Goal: Information Seeking & Learning: Learn about a topic

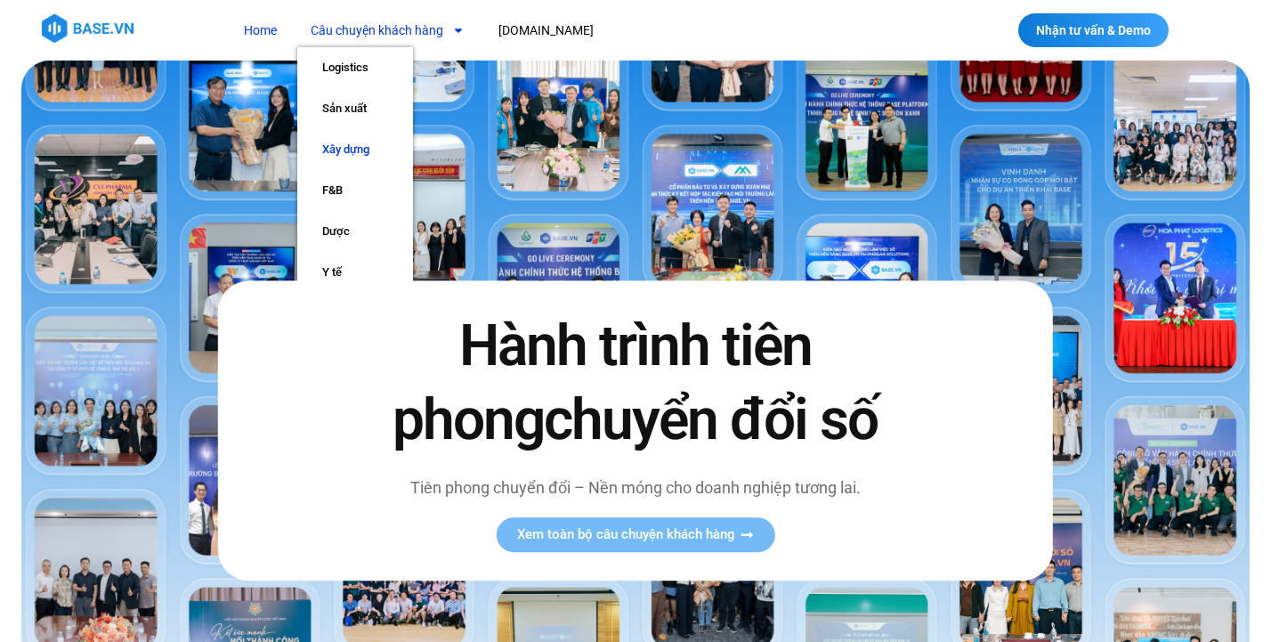
click at [382, 158] on link "Xây dựng" at bounding box center [355, 149] width 116 height 41
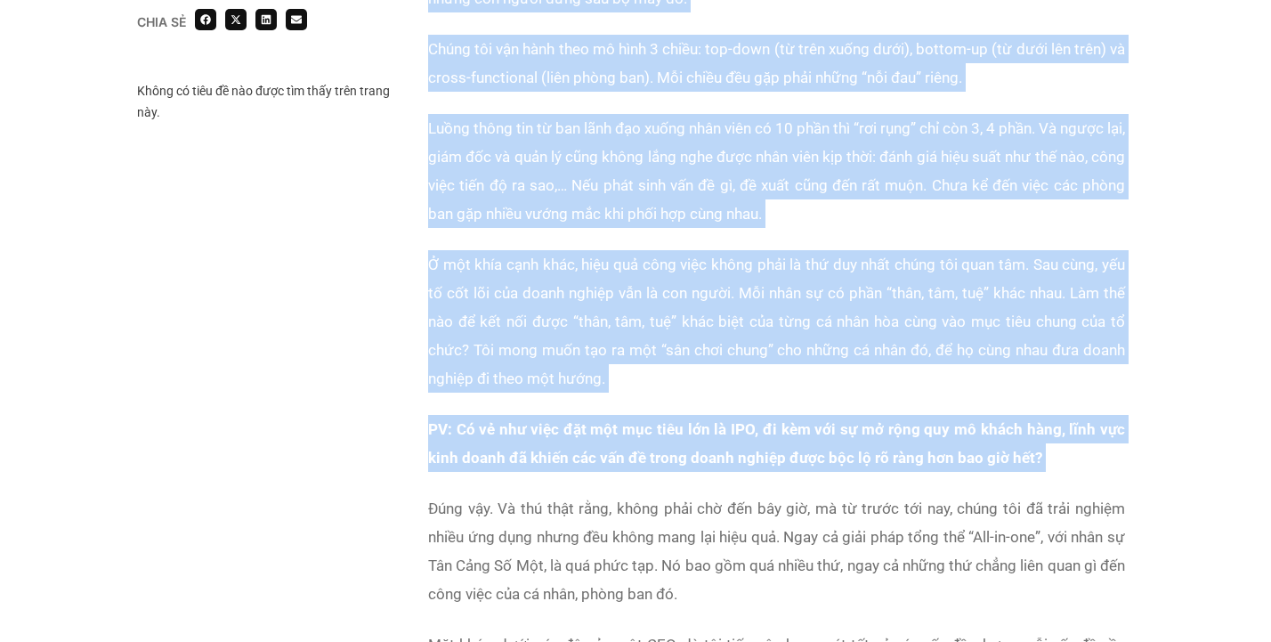
scroll to position [2484, 0]
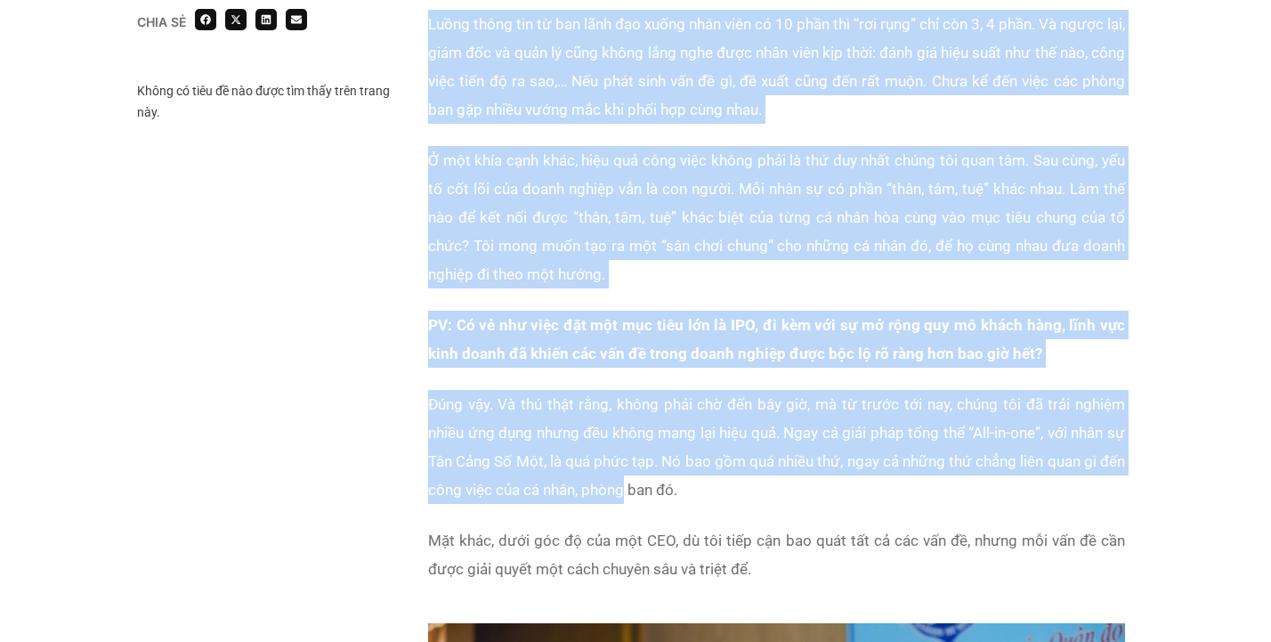
drag, startPoint x: 426, startPoint y: 238, endPoint x: 655, endPoint y: 429, distance: 299.0
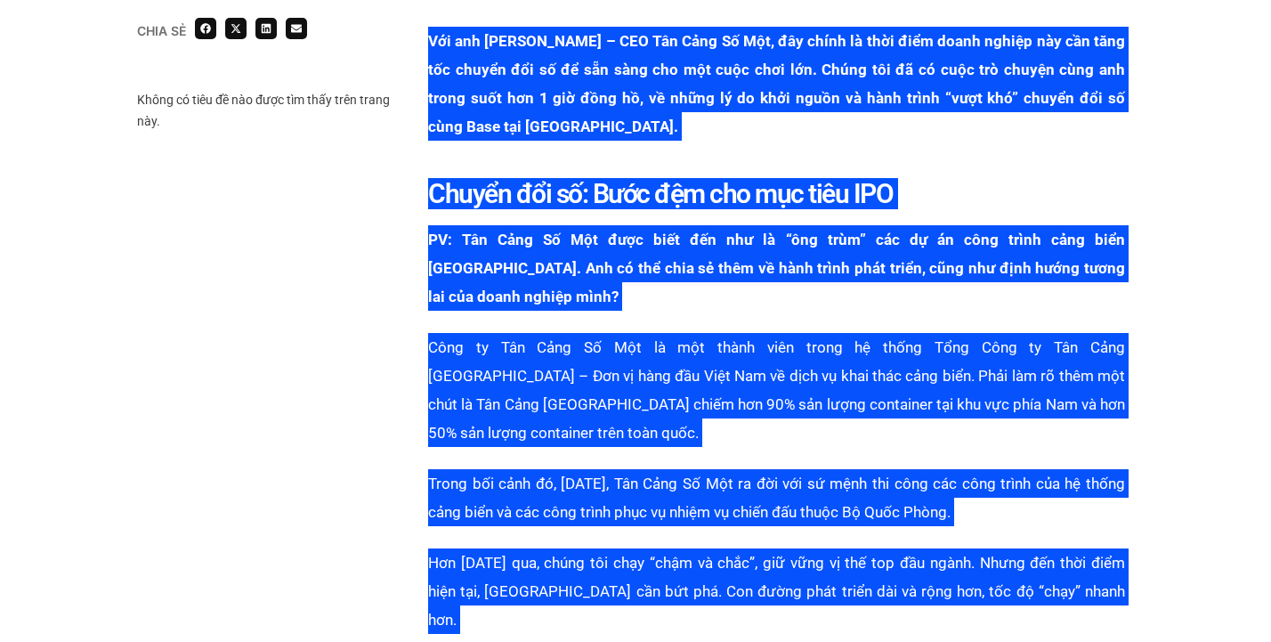
scroll to position [1088, 0]
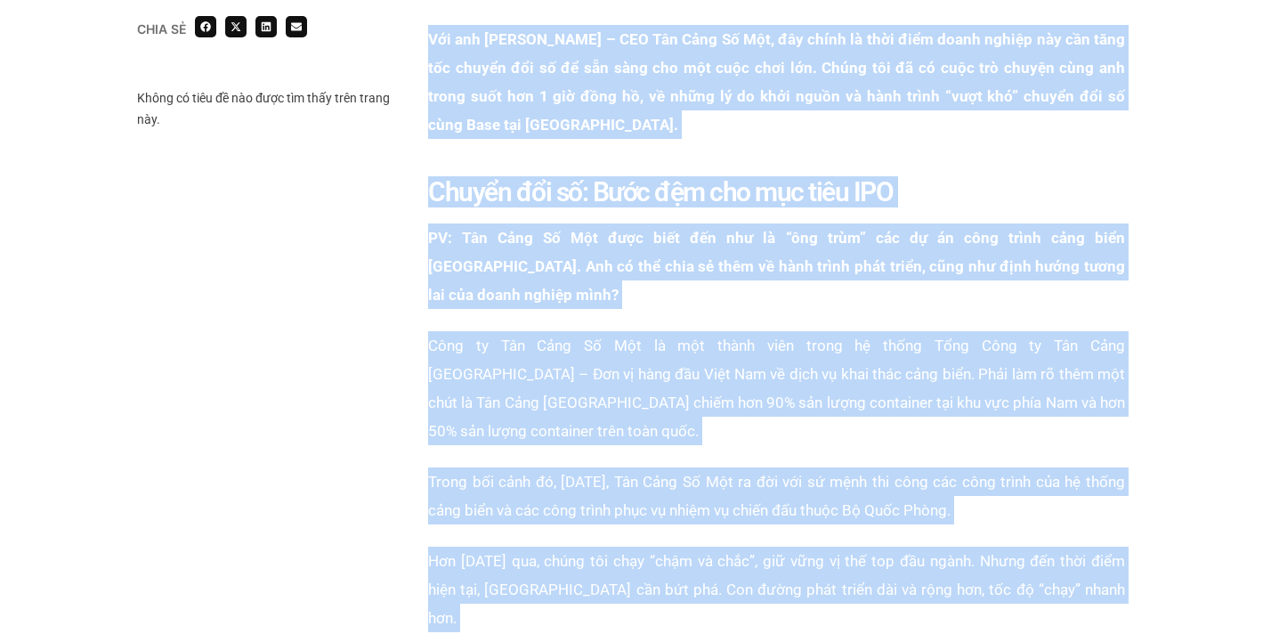
click at [933, 199] on h1 "Chuyển đổi số: Bước đệm cho mục tiêu IPO" at bounding box center [776, 192] width 697 height 27
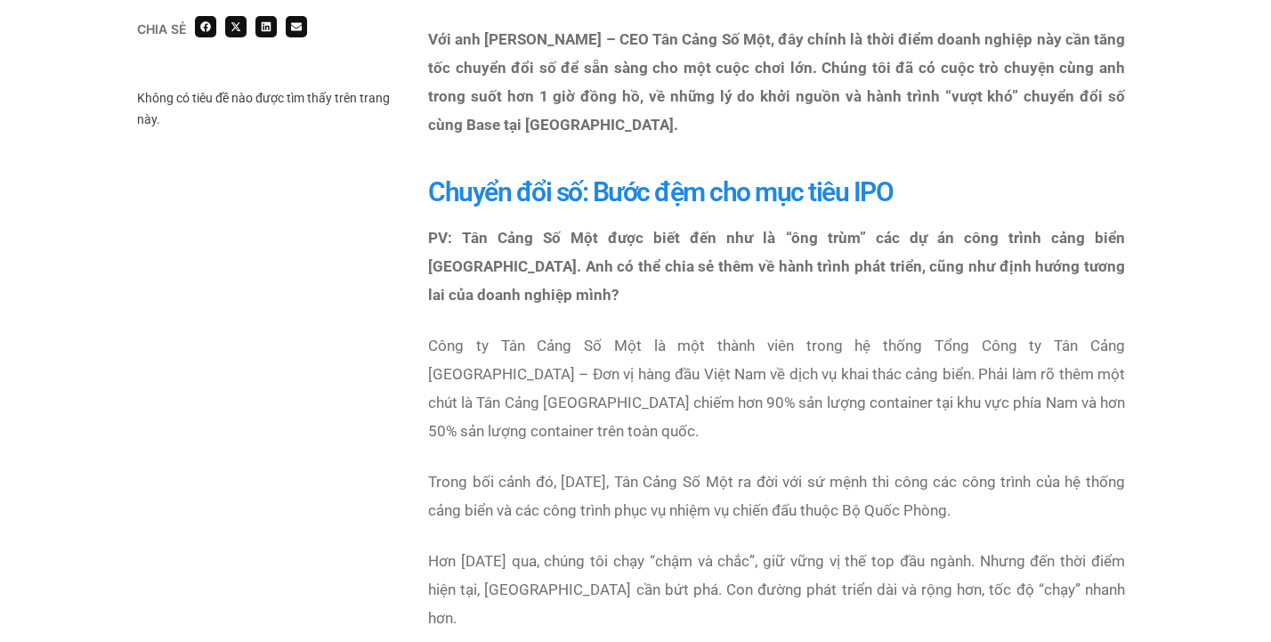
scroll to position [0, 0]
